Goal: Find specific page/section

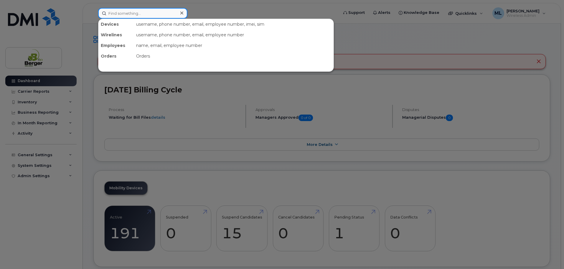
click at [122, 15] on input at bounding box center [142, 13] width 89 height 11
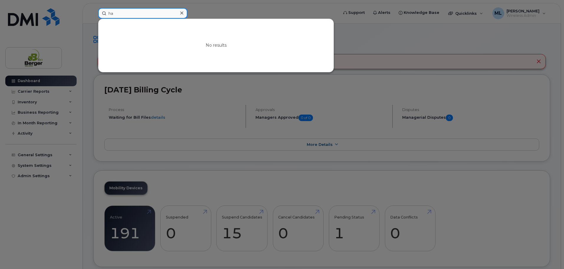
type input "h"
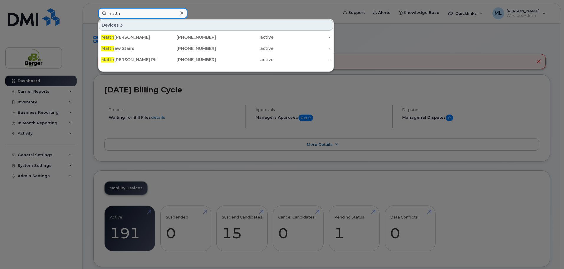
drag, startPoint x: 142, startPoint y: 12, endPoint x: 99, endPoint y: 14, distance: 43.7
click at [100, 14] on input "matth" at bounding box center [142, 13] width 89 height 11
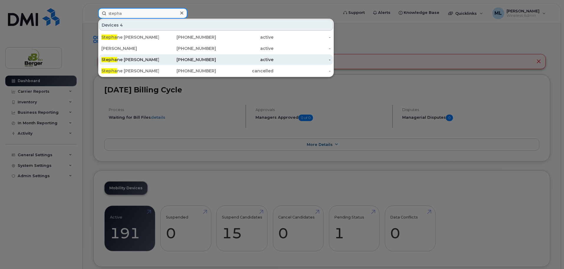
type input "stepha"
click at [159, 57] on div "Stepha ne [PERSON_NAME]" at bounding box center [188, 59] width 58 height 11
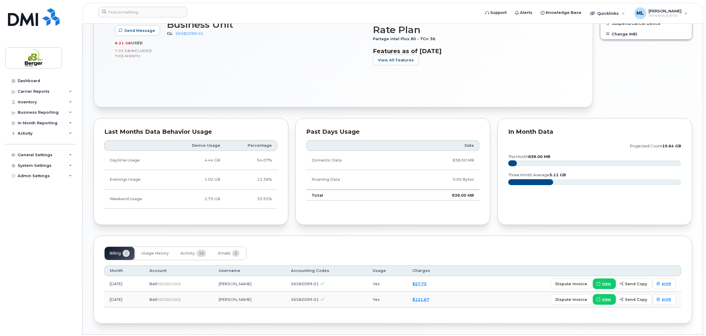
scroll to position [298, 0]
